Goal: Information Seeking & Learning: Learn about a topic

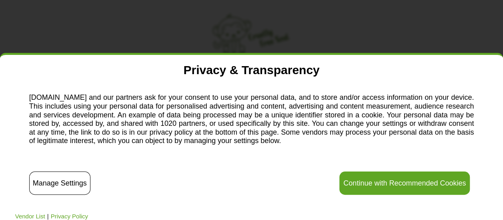
click at [371, 180] on button "Continue with Recommended Cookies" at bounding box center [404, 182] width 130 height 23
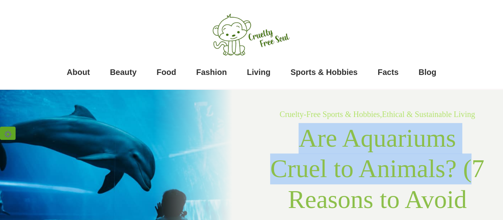
drag, startPoint x: 303, startPoint y: 138, endPoint x: 472, endPoint y: 157, distance: 169.9
click at [472, 157] on span "Are Aquariums Cruel to Animals? (7 Reasons to Avoid Them in [DATE])" at bounding box center [377, 184] width 214 height 120
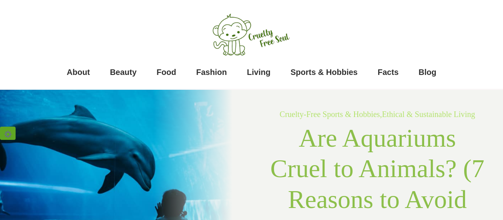
click at [197, 170] on div at bounding box center [126, 208] width 252 height 238
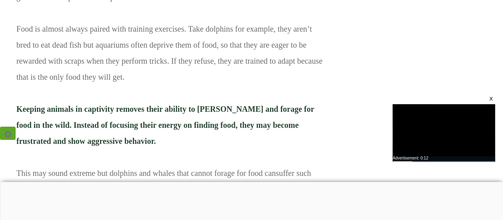
scroll to position [2086, 0]
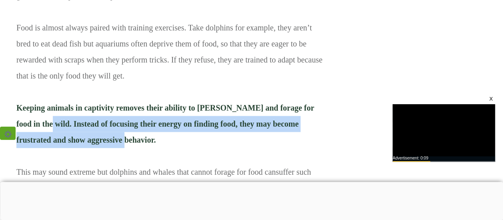
drag, startPoint x: 84, startPoint y: 138, endPoint x: 24, endPoint y: 118, distance: 63.9
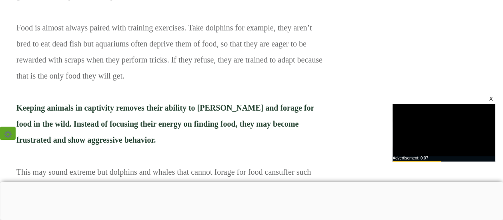
drag, startPoint x: 24, startPoint y: 118, endPoint x: 18, endPoint y: 99, distance: 19.5
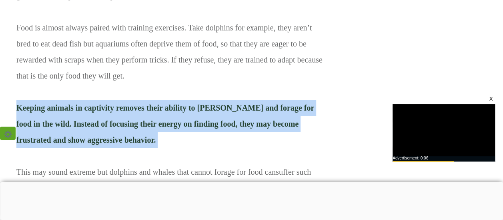
drag, startPoint x: 18, startPoint y: 108, endPoint x: 119, endPoint y: 151, distance: 110.2
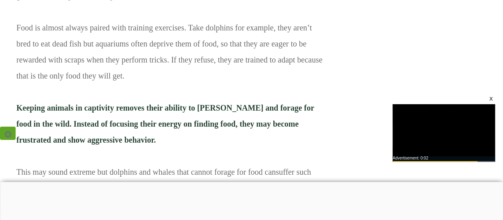
drag, startPoint x: 119, startPoint y: 151, endPoint x: 185, endPoint y: 66, distance: 107.5
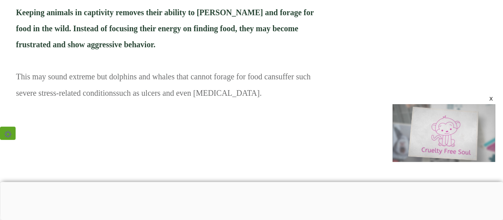
scroll to position [2167, 0]
